Goal: Task Accomplishment & Management: Manage account settings

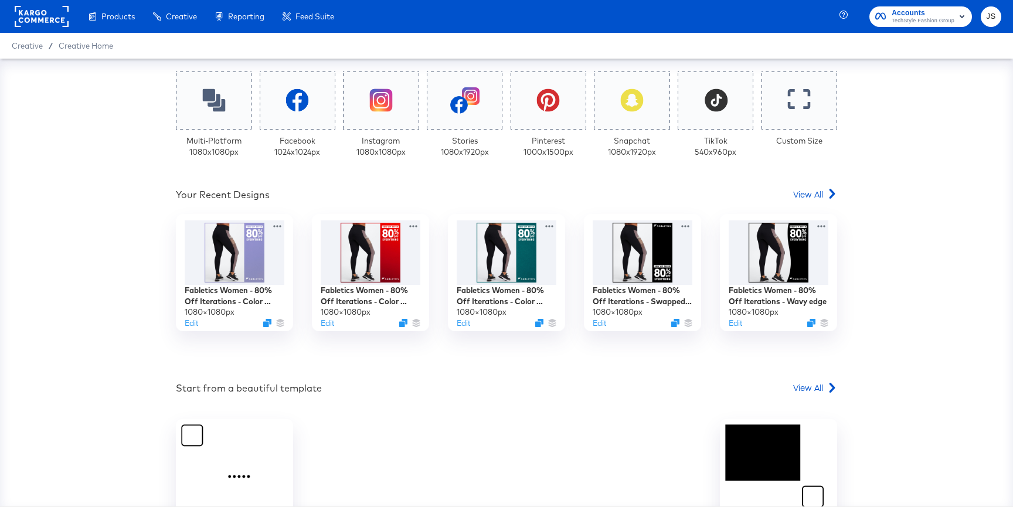
scroll to position [368, 0]
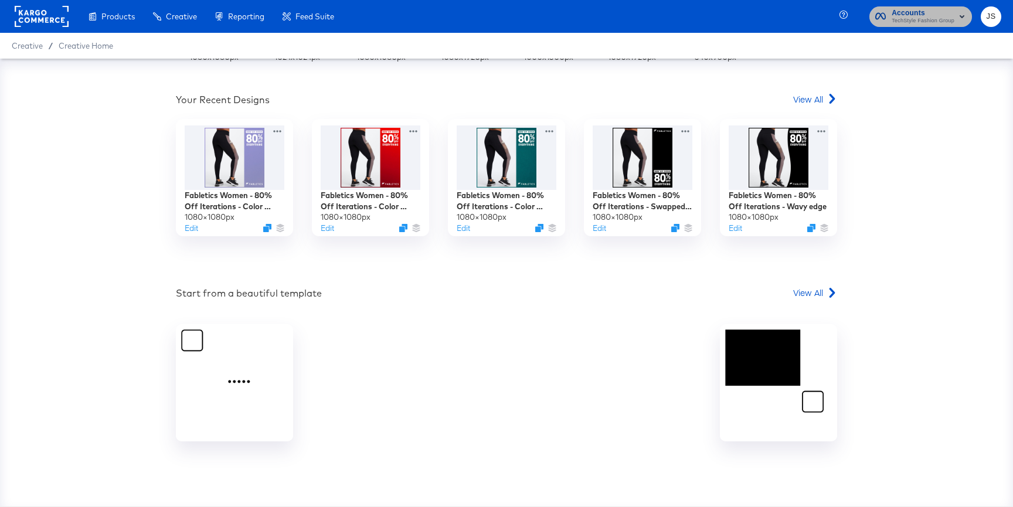
click at [920, 17] on span "TechStyle Fashion Group" at bounding box center [923, 20] width 63 height 9
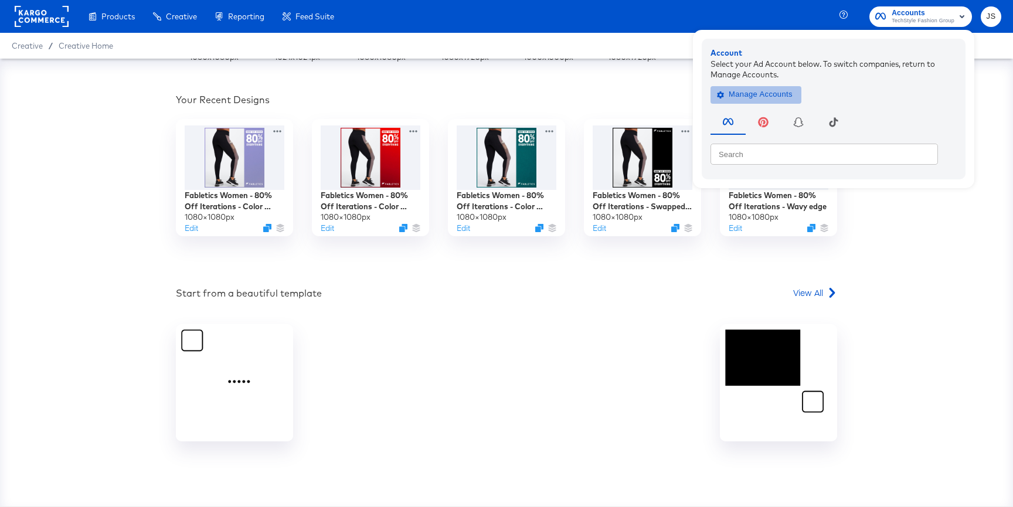
click at [777, 99] on span "Manage Accounts" at bounding box center [756, 94] width 73 height 13
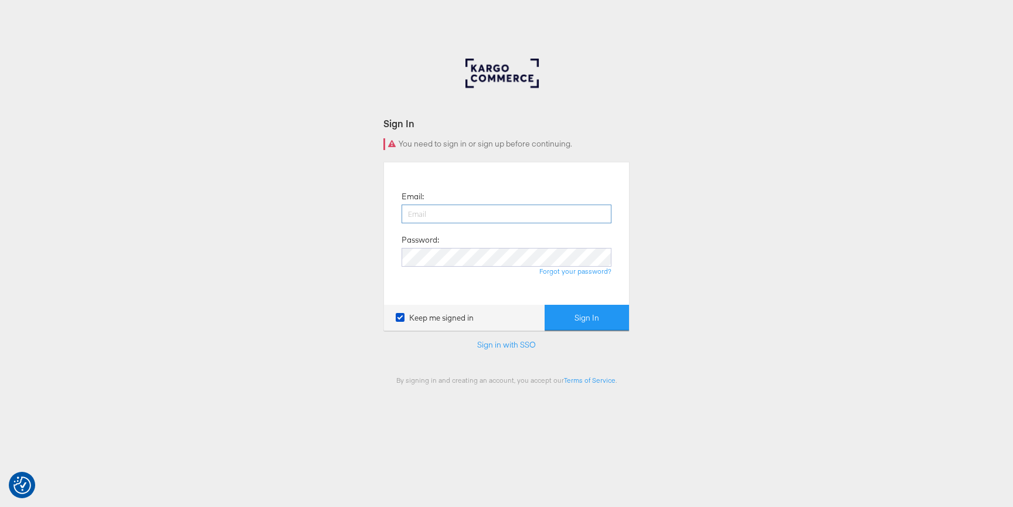
click at [547, 212] on input "email" at bounding box center [507, 214] width 210 height 19
type input "jiana.santos@kargo.com"
click at [545, 305] on button "Sign In" at bounding box center [587, 318] width 84 height 26
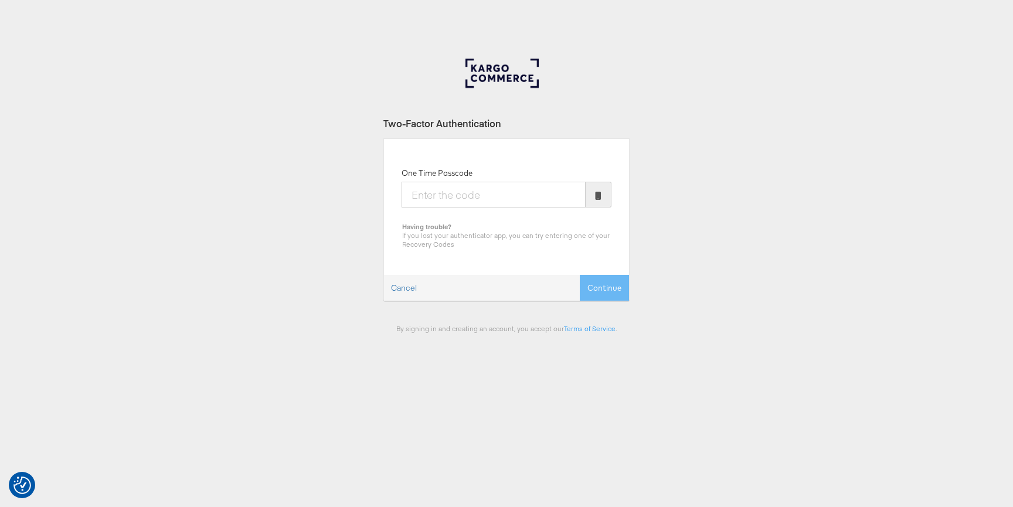
type input "0"
type input "449372"
click at [580, 275] on button "Continue" at bounding box center [604, 288] width 49 height 26
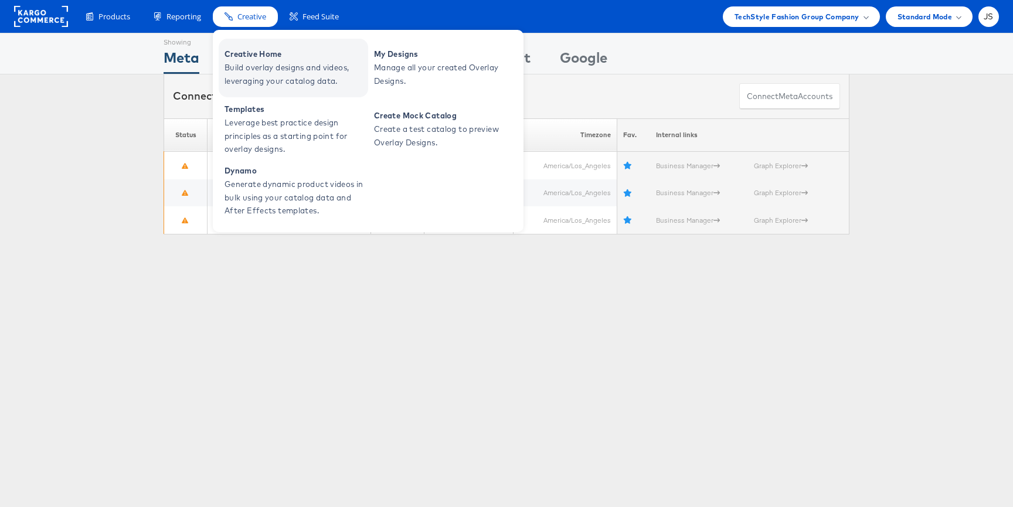
click at [256, 63] on span "Build overlay designs and videos, leveraging your catalog data." at bounding box center [295, 74] width 141 height 27
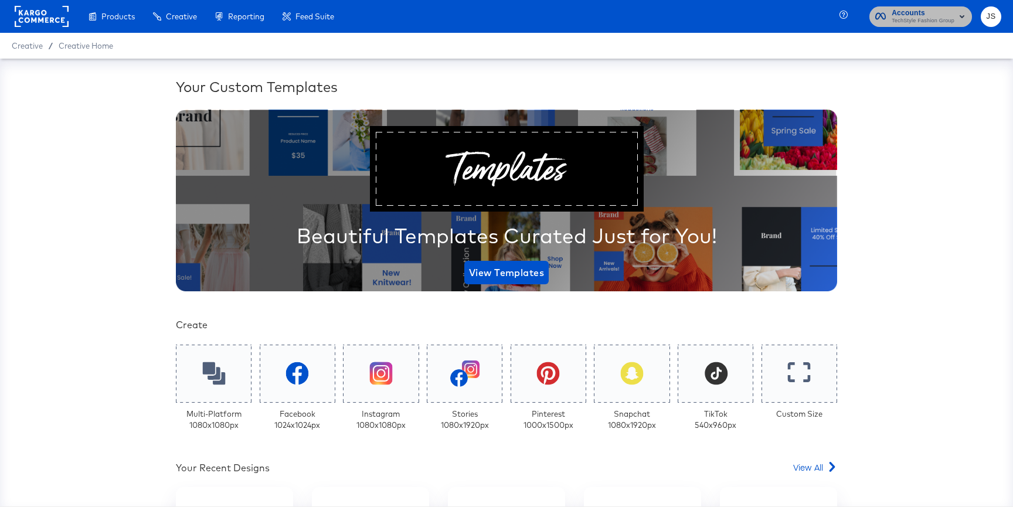
click at [906, 23] on span "TechStyle Fashion Group" at bounding box center [923, 20] width 63 height 9
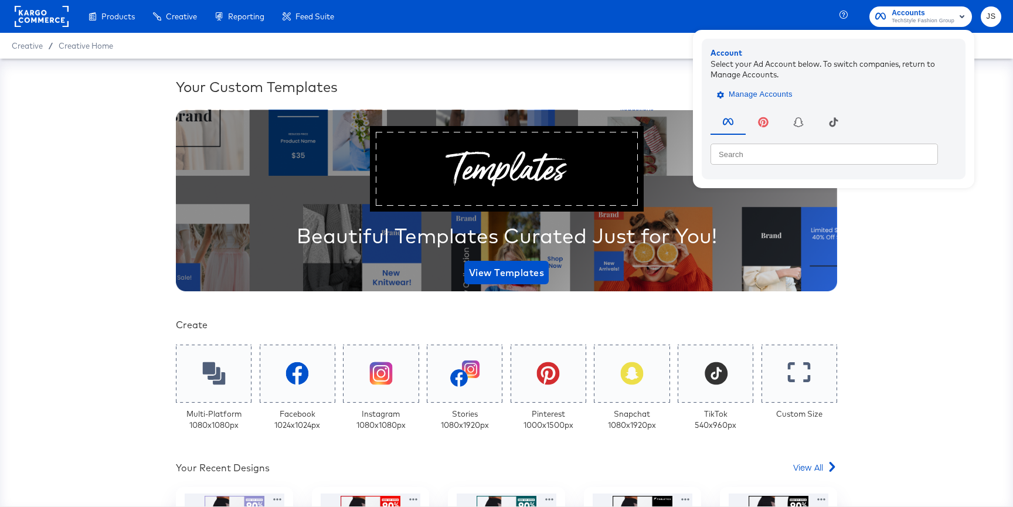
click at [792, 89] on span "Manage Accounts" at bounding box center [756, 94] width 73 height 13
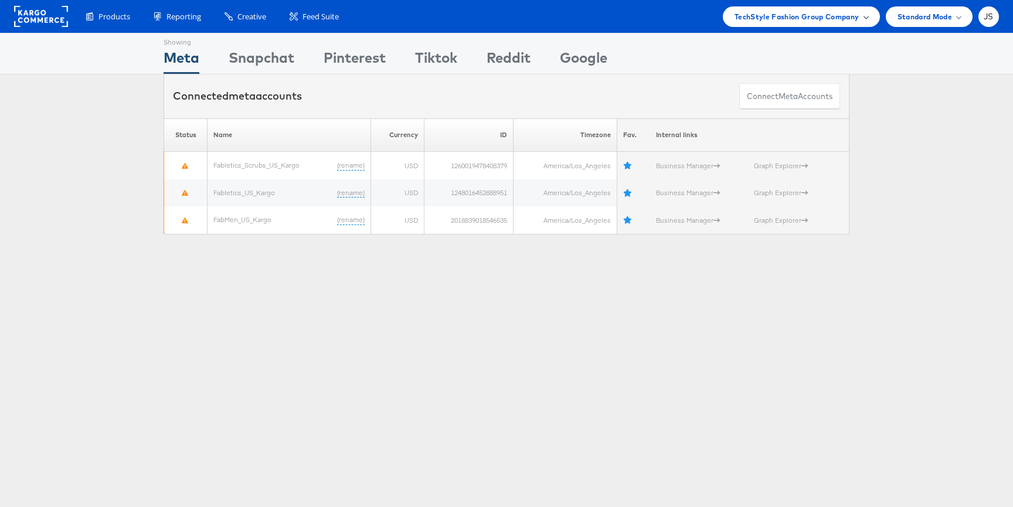
click at [852, 21] on span "TechStyle Fashion Group Company" at bounding box center [797, 17] width 125 height 12
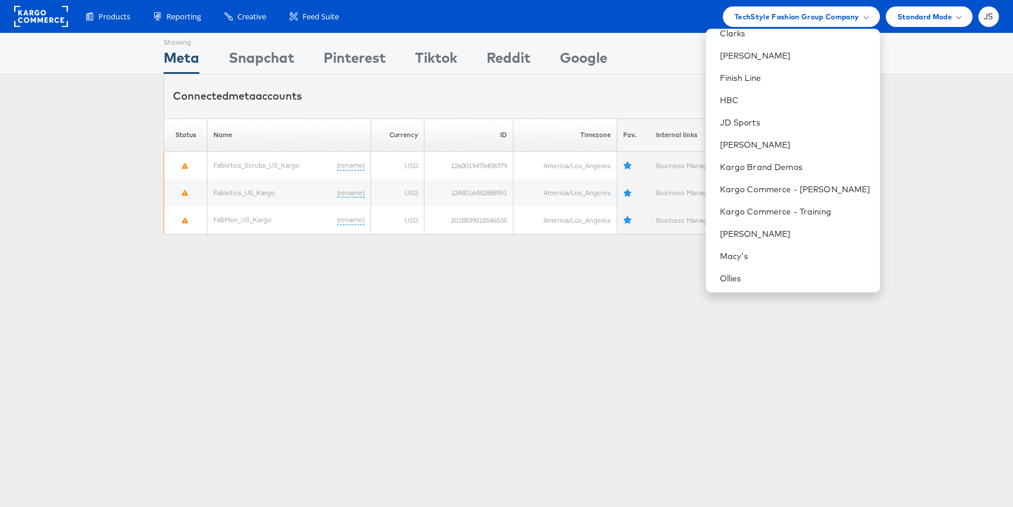
scroll to position [167, 0]
click at [758, 254] on link "Macy's" at bounding box center [795, 256] width 151 height 12
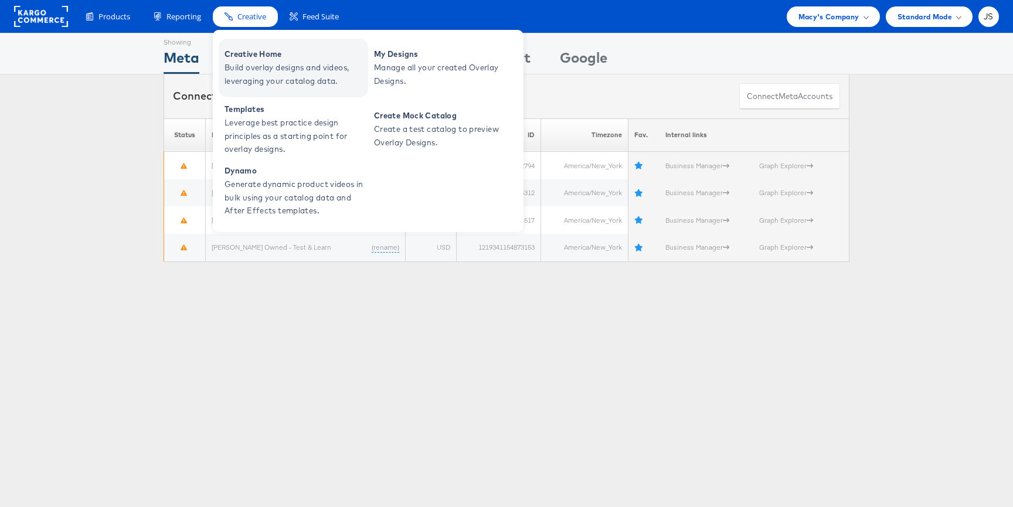
click at [256, 53] on span "Creative Home" at bounding box center [295, 54] width 141 height 13
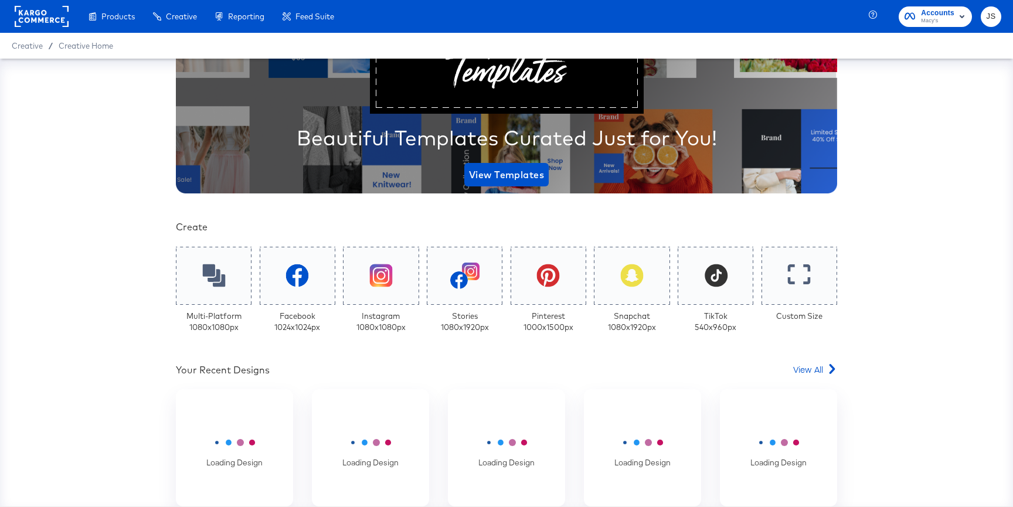
scroll to position [225, 0]
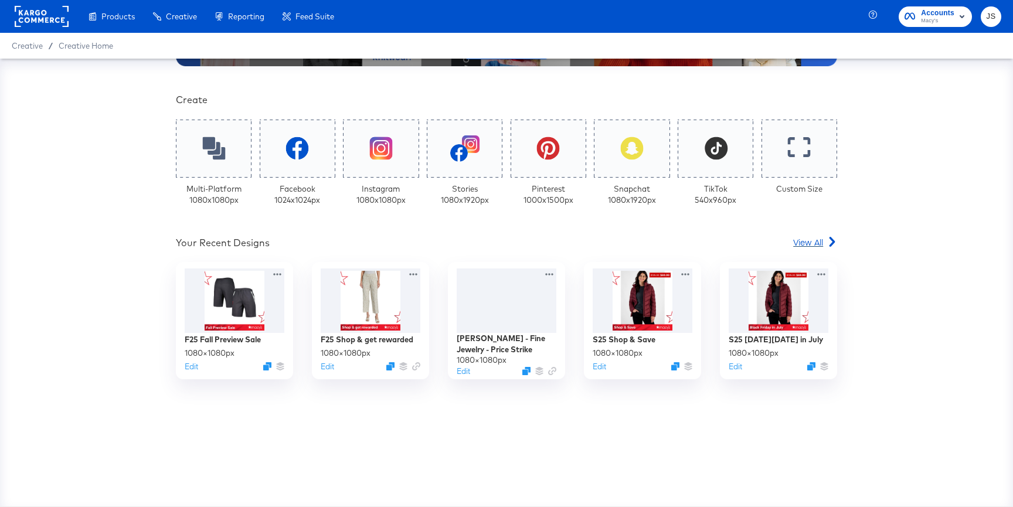
click at [815, 243] on span "View All" at bounding box center [809, 242] width 30 height 12
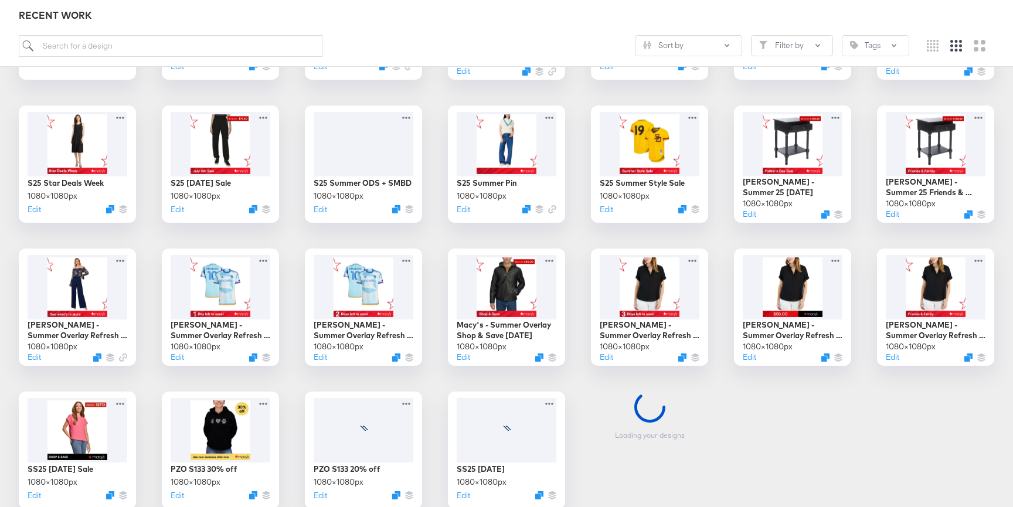
scroll to position [299, 0]
